Goal: Task Accomplishment & Management: Complete application form

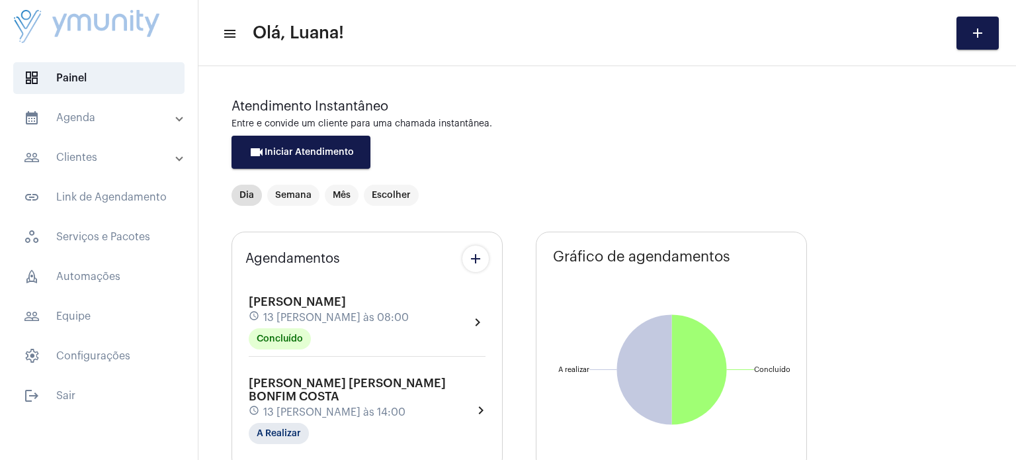
click at [99, 160] on mat-panel-title "people_outline Clientes" at bounding box center [100, 157] width 153 height 16
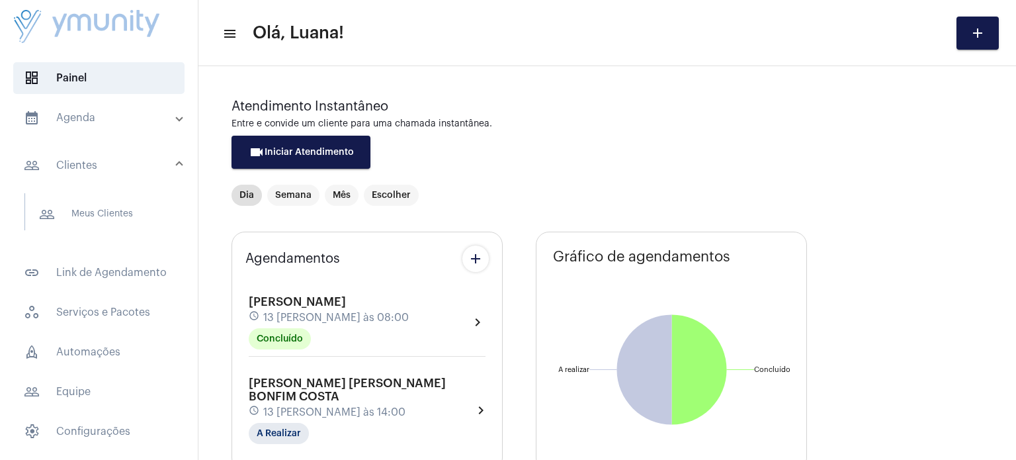
click at [92, 128] on mat-expansion-panel-header "calendar_month_outlined Agenda" at bounding box center [103, 118] width 190 height 32
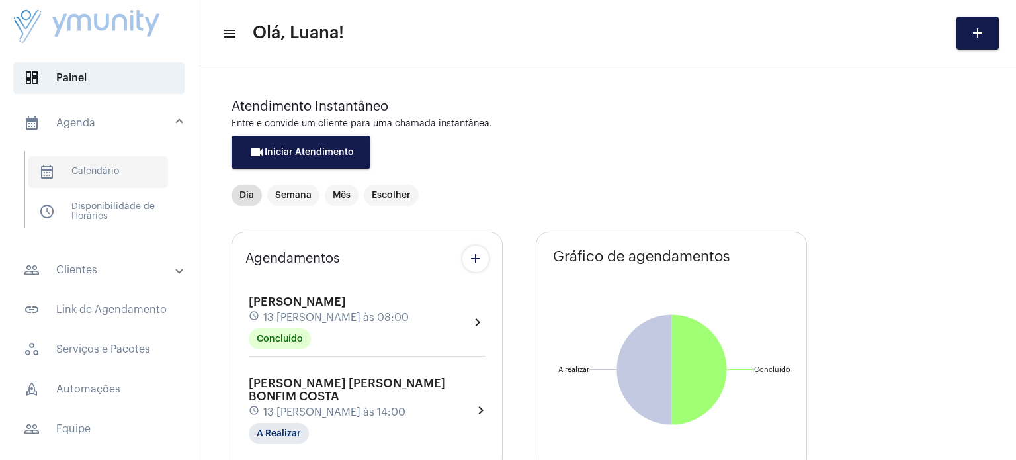
click at [95, 164] on span "calendar_month_outlined Calendário" at bounding box center [98, 172] width 140 height 32
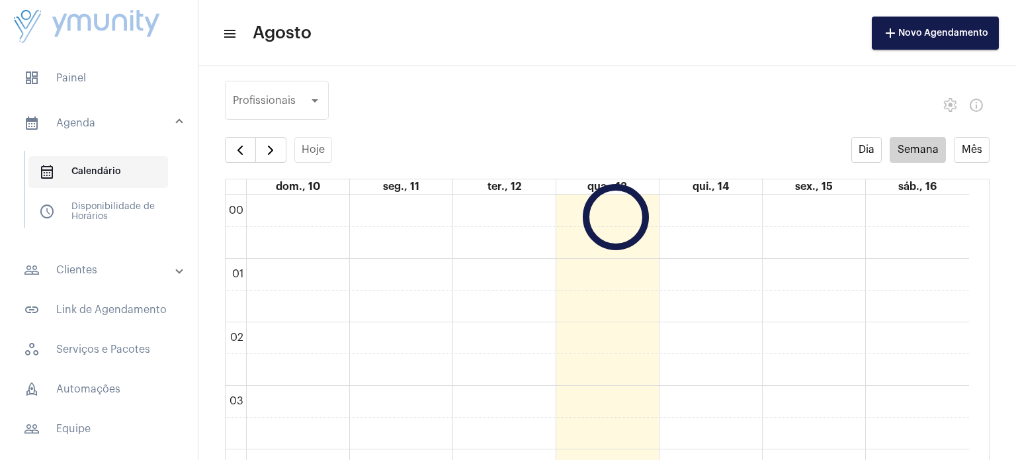
scroll to position [381, 0]
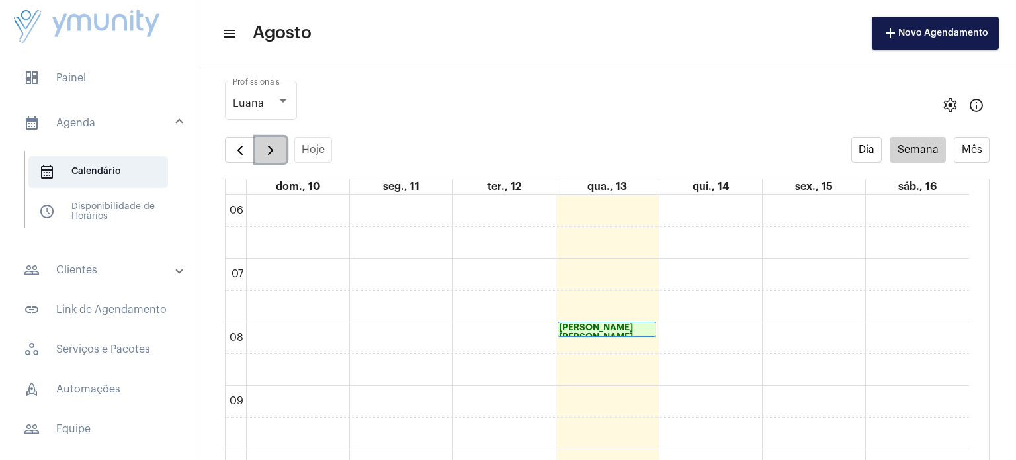
click at [263, 151] on span "button" at bounding box center [271, 150] width 16 height 16
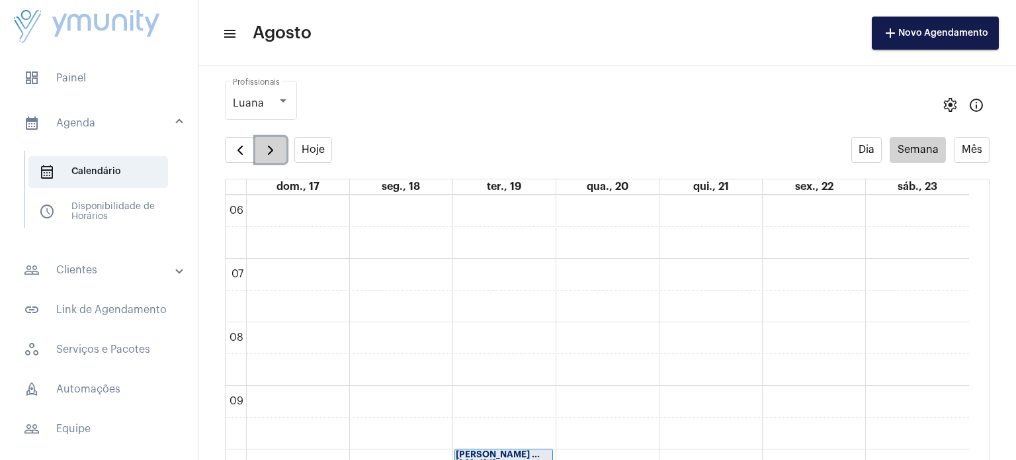
click at [263, 151] on span "button" at bounding box center [271, 150] width 16 height 16
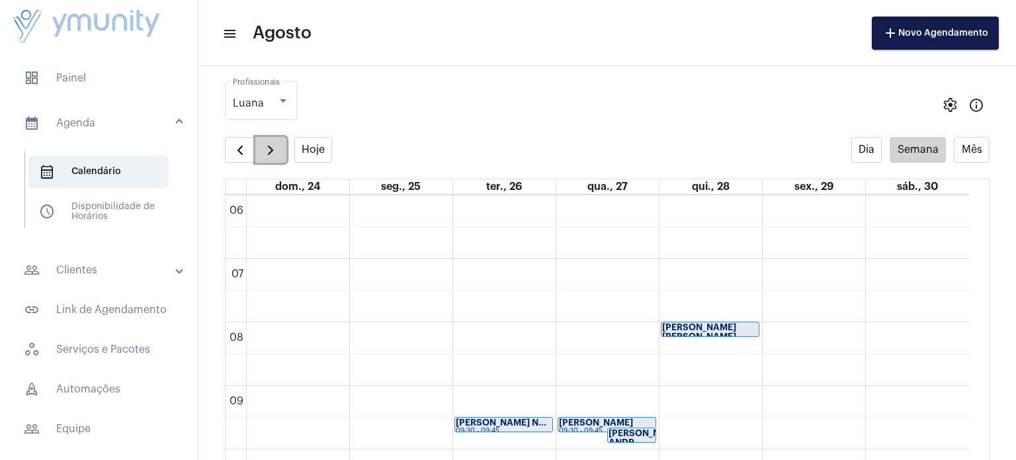
click at [263, 151] on span "button" at bounding box center [271, 150] width 16 height 16
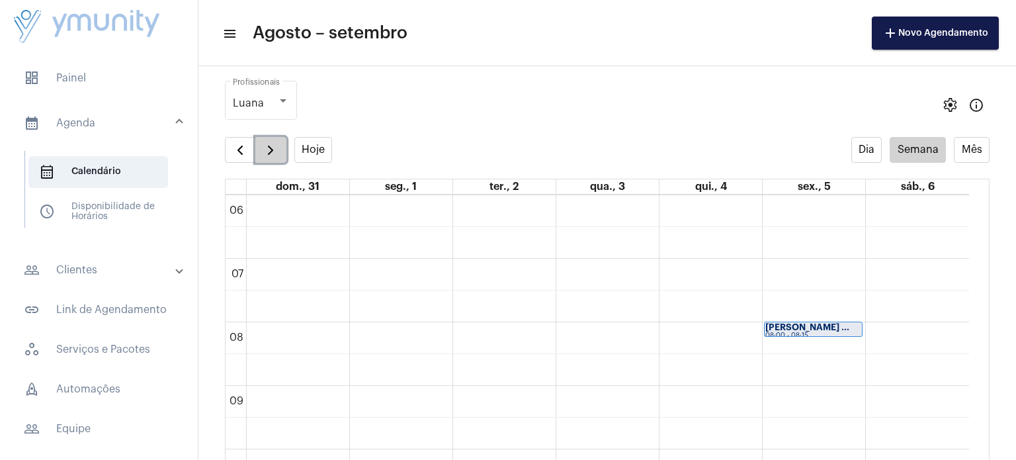
click at [263, 151] on span "button" at bounding box center [271, 150] width 16 height 16
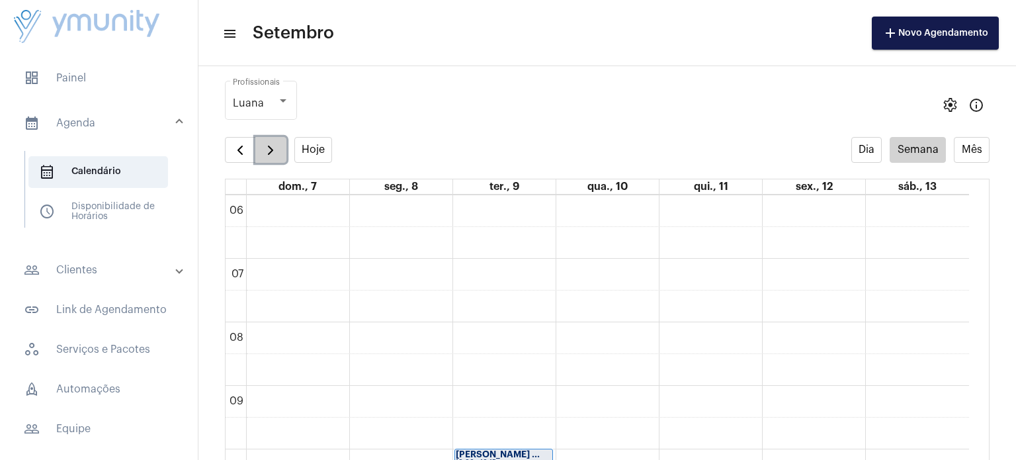
click at [263, 151] on span "button" at bounding box center [271, 150] width 16 height 16
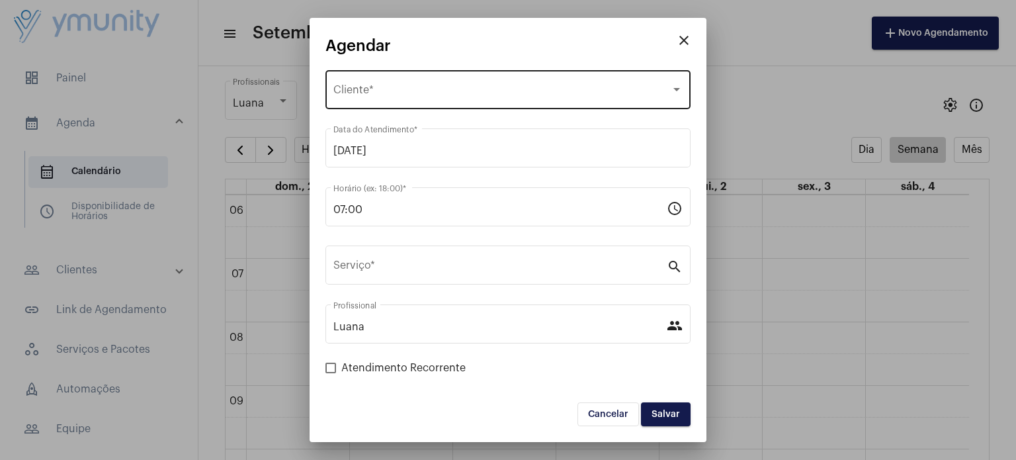
click at [395, 85] on div "Selecione o Cliente Cliente *" at bounding box center [507, 88] width 349 height 42
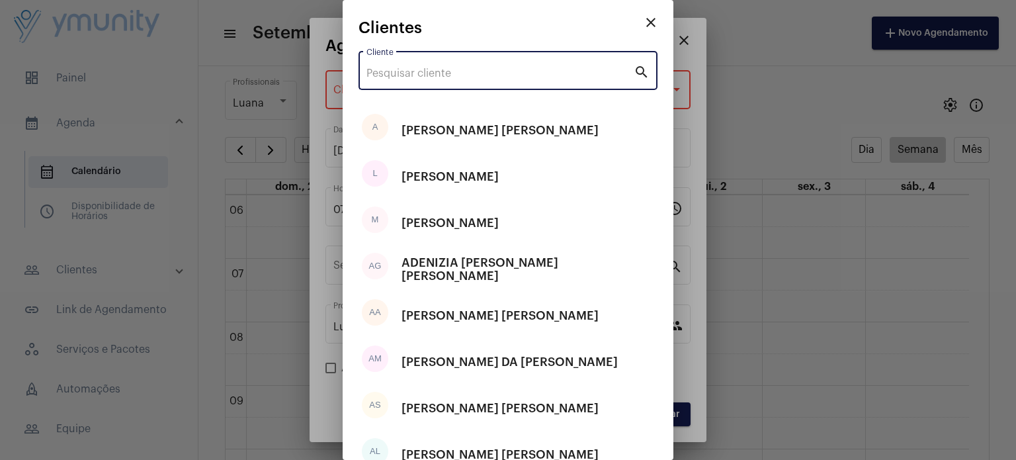
click at [395, 76] on input "Cliente" at bounding box center [499, 73] width 267 height 12
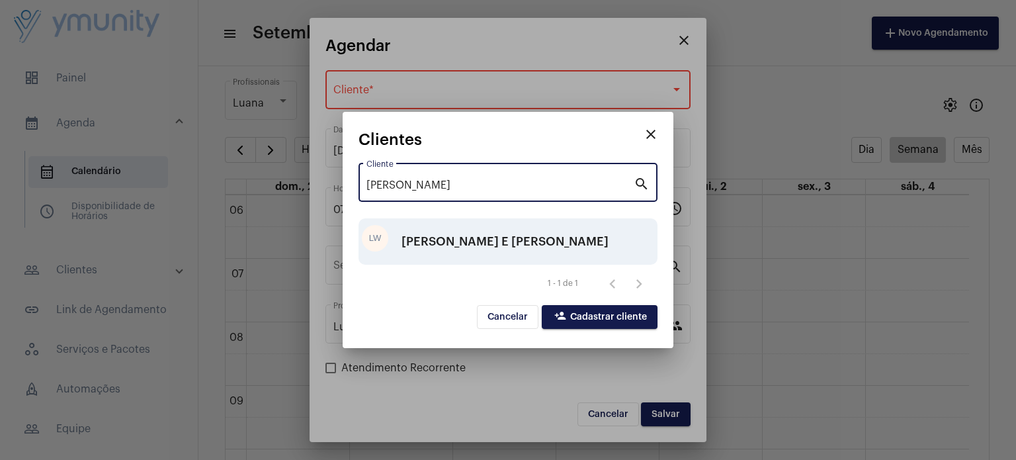
type input "[PERSON_NAME]"
click at [455, 240] on div "[PERSON_NAME] E [PERSON_NAME]" at bounding box center [504, 242] width 207 height 40
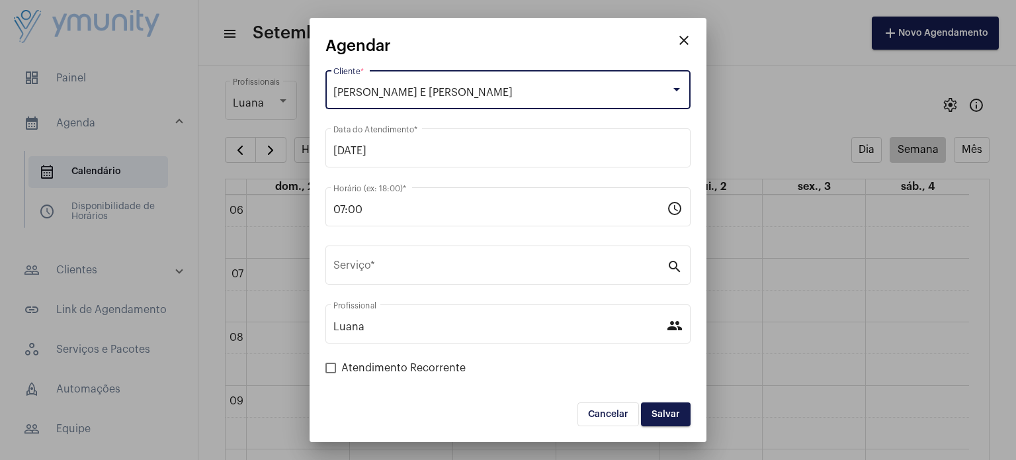
drag, startPoint x: 486, startPoint y: 91, endPoint x: 317, endPoint y: 101, distance: 169.6
click at [317, 101] on mat-dialog-container "close Agendar [PERSON_NAME] E [PERSON_NAME] Cliente * [DATE] Data do Atendiment…" at bounding box center [508, 230] width 397 height 425
copy div "[PERSON_NAME] E [PERSON_NAME]"
click at [668, 99] on div "[PERSON_NAME] E [PERSON_NAME] Cliente *" at bounding box center [507, 88] width 349 height 42
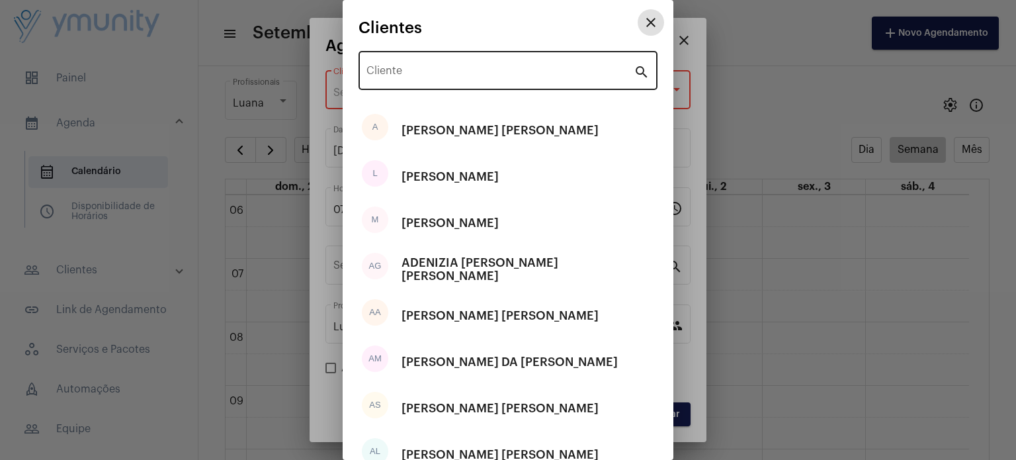
click at [456, 83] on div "Cliente" at bounding box center [499, 69] width 267 height 42
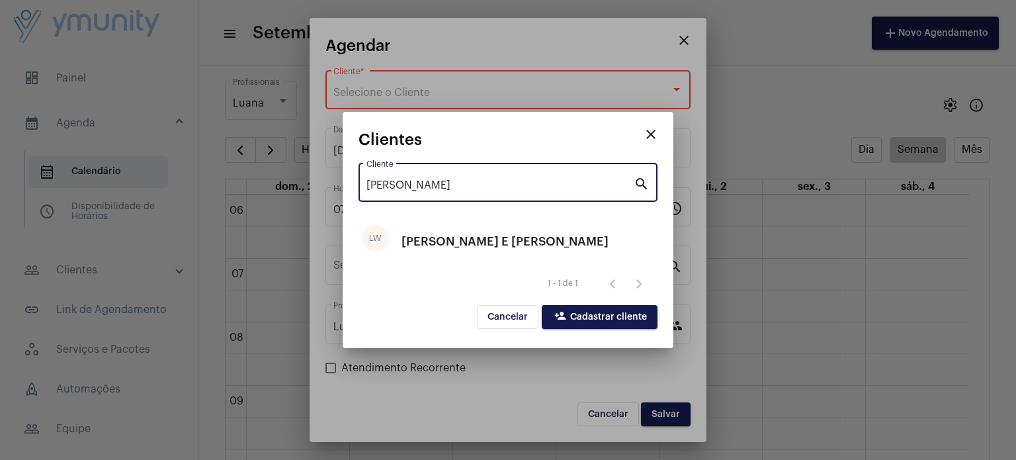
type input "[PERSON_NAME]"
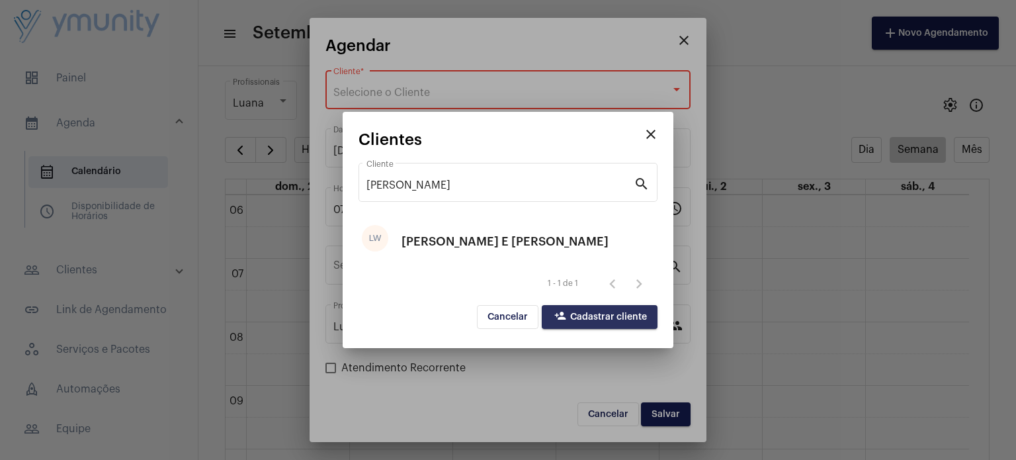
click at [593, 313] on span "person_add Cadastrar cliente" at bounding box center [599, 316] width 95 height 9
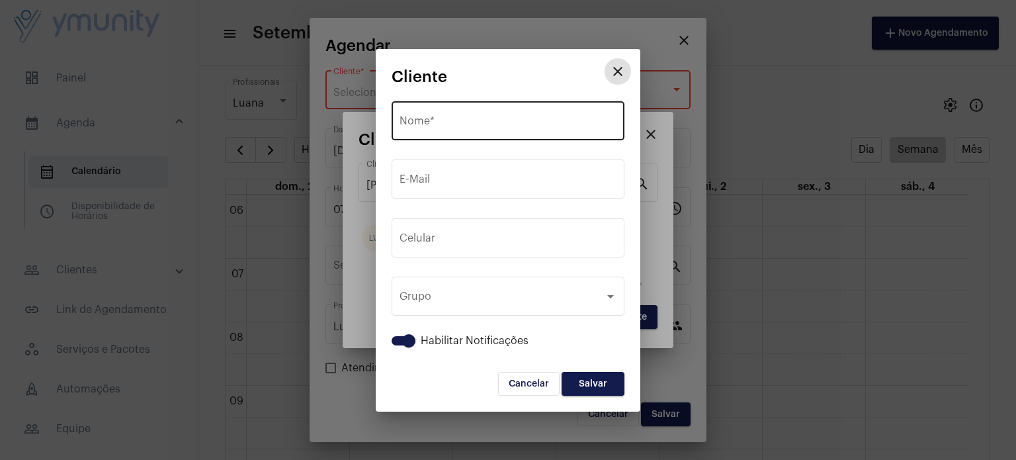
click at [521, 126] on input "Nome *" at bounding box center [508, 124] width 217 height 12
paste input "[PERSON_NAME] E [PERSON_NAME]"
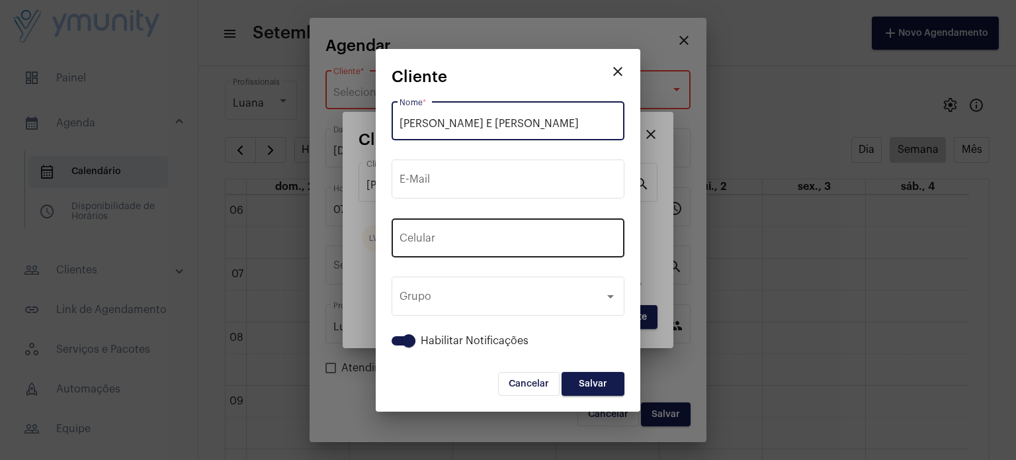
type input "[PERSON_NAME] E [PERSON_NAME]"
click at [481, 236] on input "tel" at bounding box center [508, 241] width 217 height 12
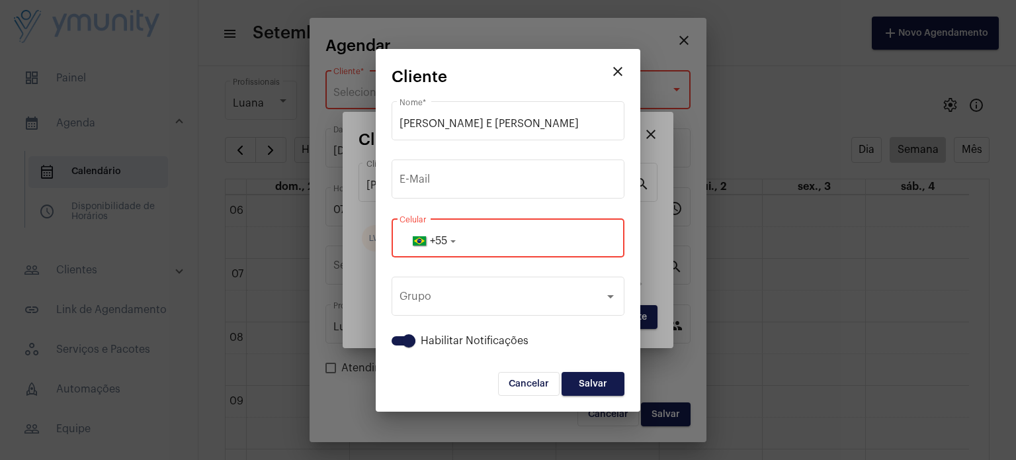
click at [513, 237] on input "tel" at bounding box center [508, 241] width 217 height 12
paste input "33984404444"
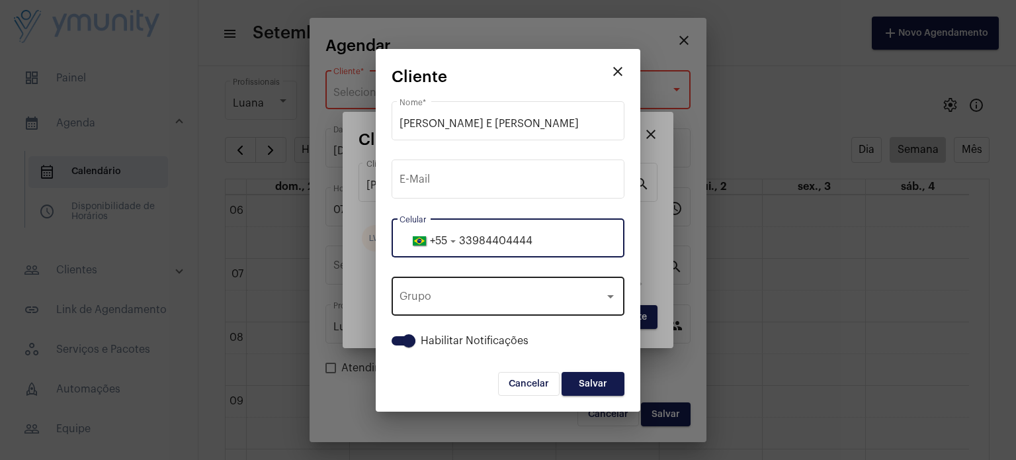
type input "33984404444"
click at [550, 312] on div "Grupo Grupo" at bounding box center [508, 295] width 217 height 42
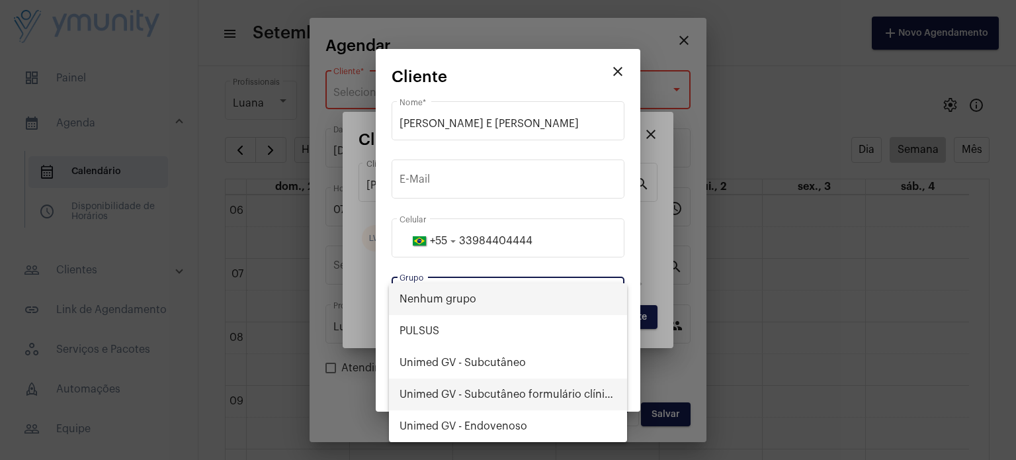
click at [519, 392] on span "Unimed GV - Subcutâneo formulário clínico" at bounding box center [508, 394] width 217 height 32
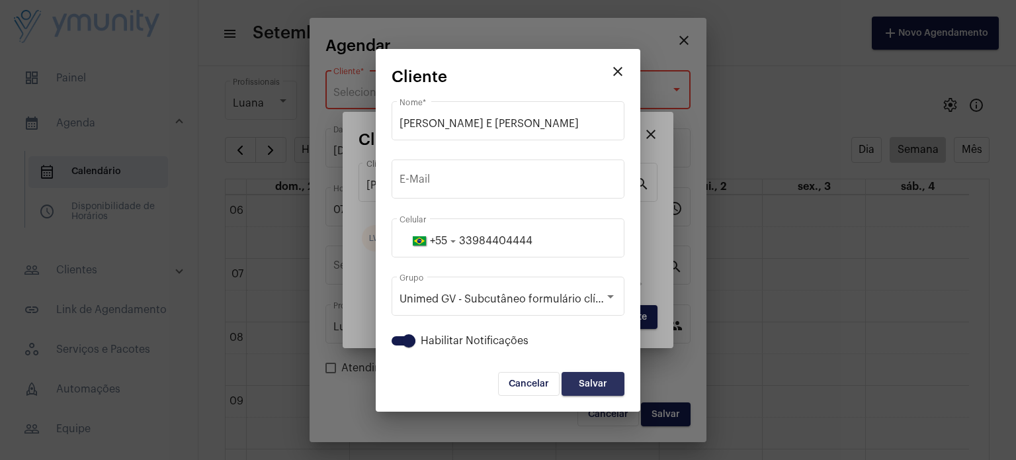
click at [587, 379] on span "Salvar" at bounding box center [593, 383] width 28 height 9
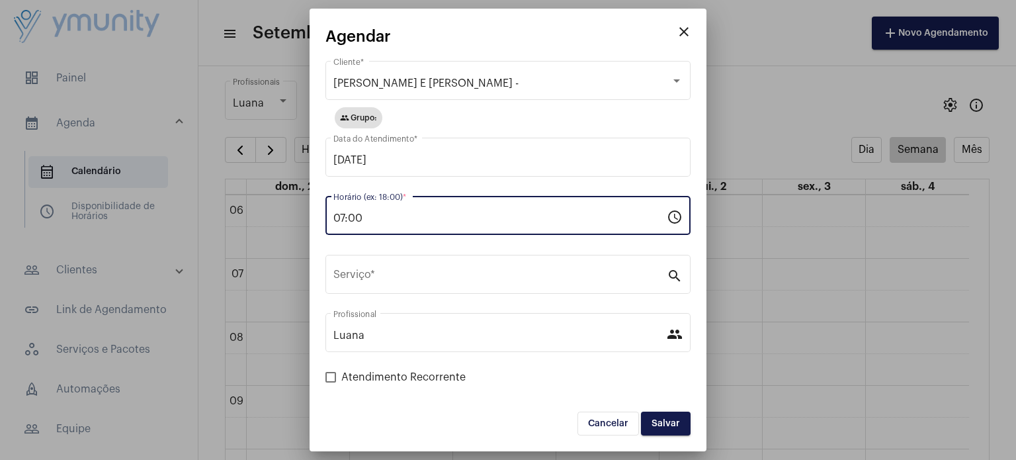
click at [441, 222] on input "07:00" at bounding box center [499, 218] width 333 height 12
type input "0"
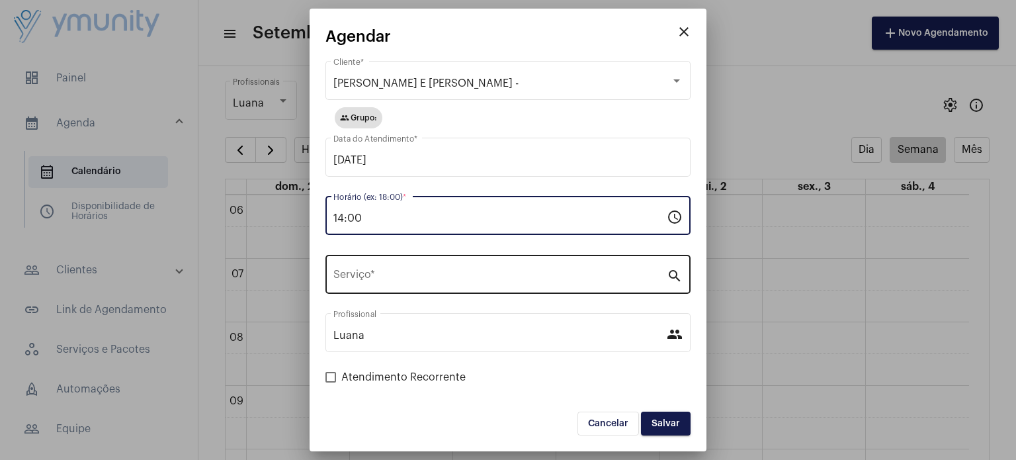
type input "14:00"
click at [411, 267] on div "Serviço *" at bounding box center [499, 273] width 333 height 42
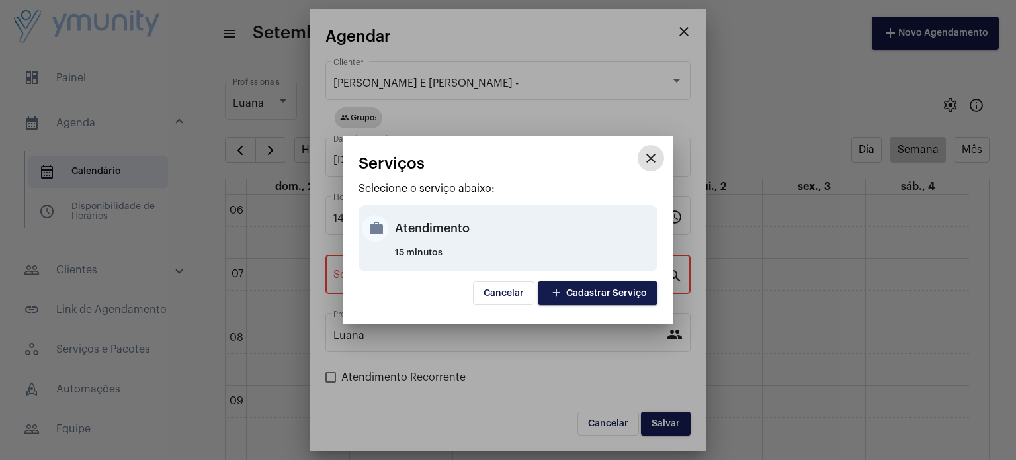
click at [444, 220] on div "Atendimento" at bounding box center [524, 228] width 259 height 40
type input "Atendimento"
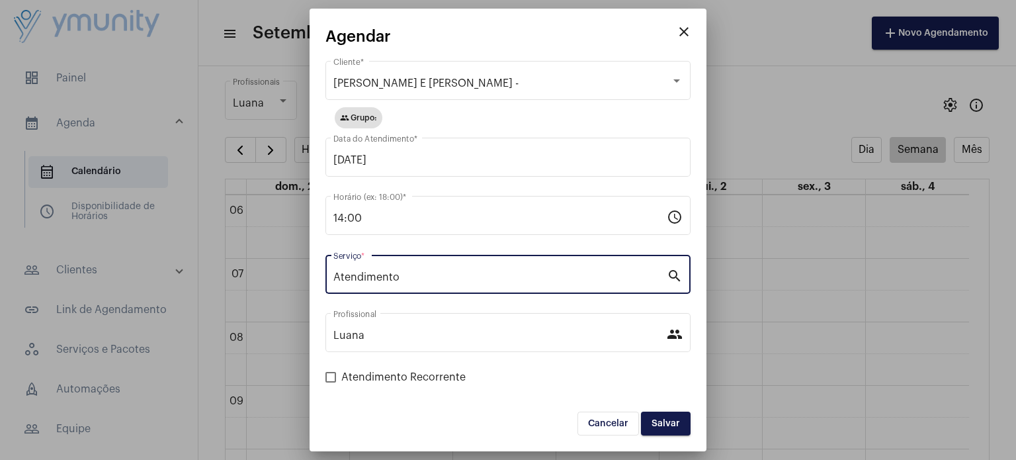
click at [674, 423] on span "Salvar" at bounding box center [666, 423] width 28 height 9
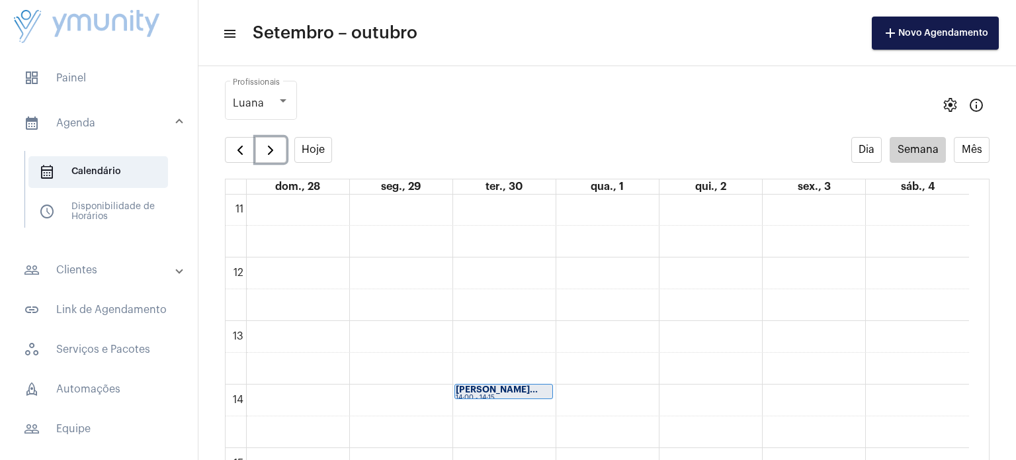
scroll to position [710, 0]
click at [513, 376] on strong "[PERSON_NAME]..." at bounding box center [497, 378] width 82 height 9
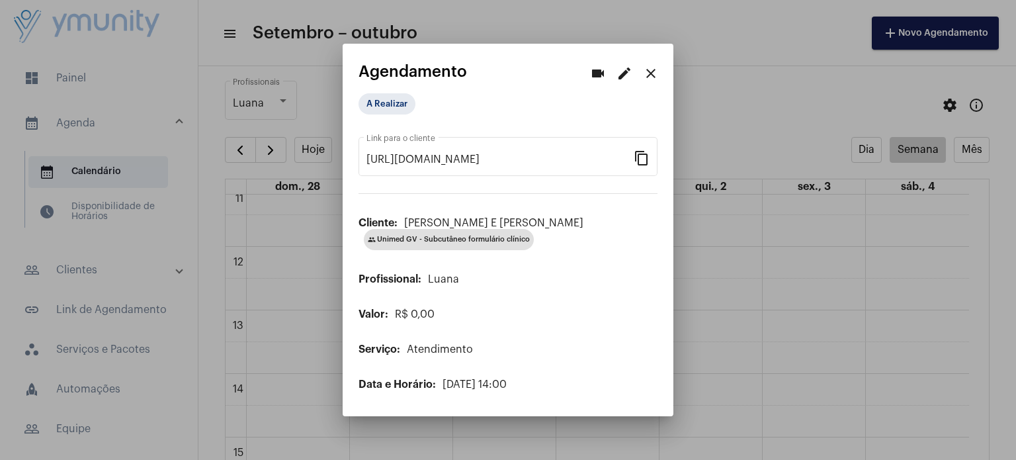
click at [648, 65] on mat-icon "close" at bounding box center [651, 73] width 16 height 16
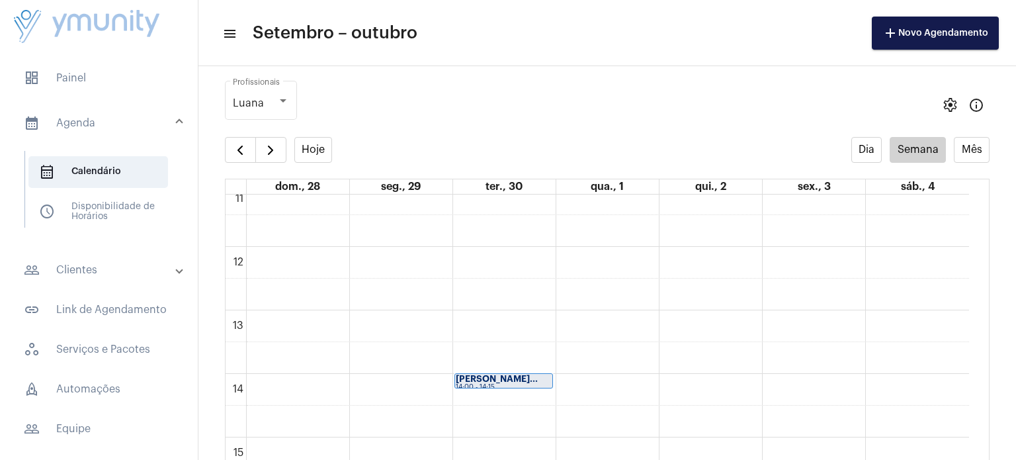
click at [66, 116] on mat-panel-title "calendar_month_outlined Agenda" at bounding box center [100, 123] width 153 height 16
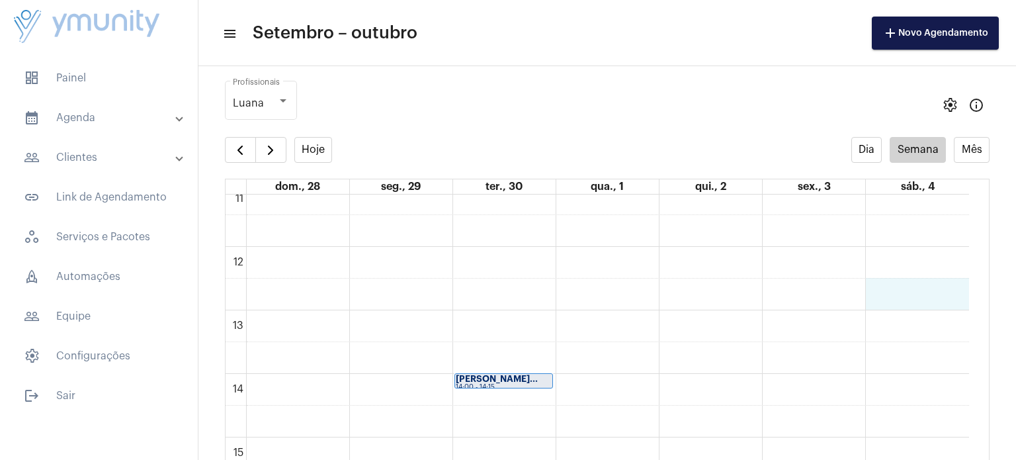
click at [929, 300] on div "00 01 02 03 04 05 06 07 08 09 10 11 12 13 14 15 16 17 18 19 20 21 22 23 [PERSON…" at bounding box center [597, 246] width 743 height 1524
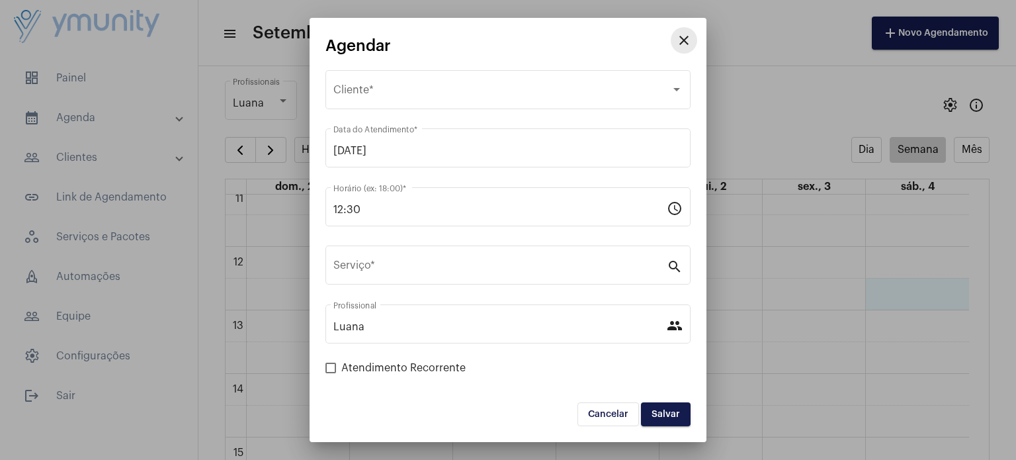
click at [677, 42] on mat-icon "close" at bounding box center [684, 40] width 16 height 16
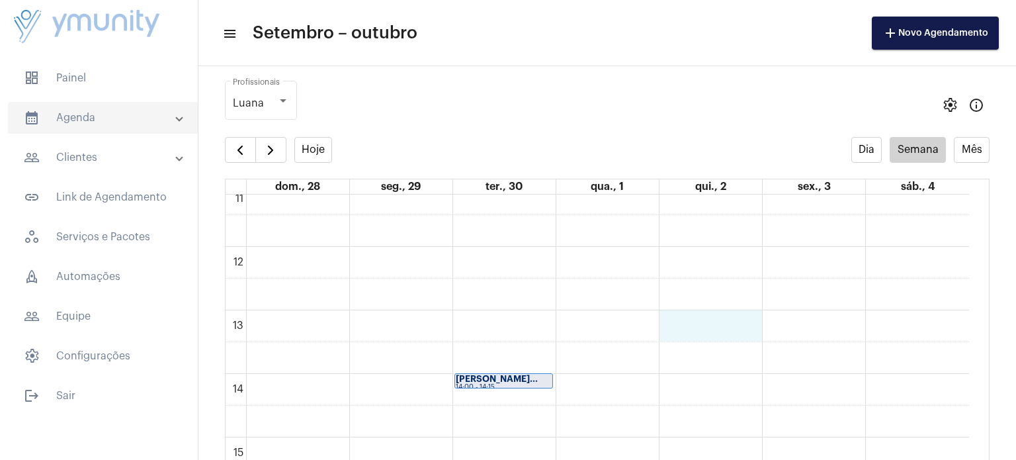
click at [725, 310] on div "00 01 02 03 04 05 06 07 08 09 10 11 12 13 14 15 16 17 18 19 20 21 22 23 [PERSON…" at bounding box center [597, 246] width 743 height 1524
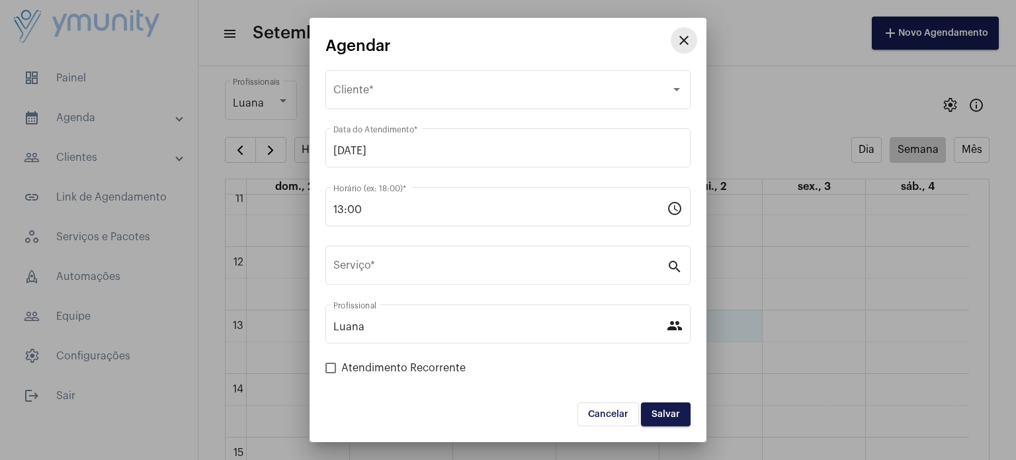
click at [688, 40] on mat-icon "close" at bounding box center [684, 40] width 16 height 16
